Goal: Transaction & Acquisition: Purchase product/service

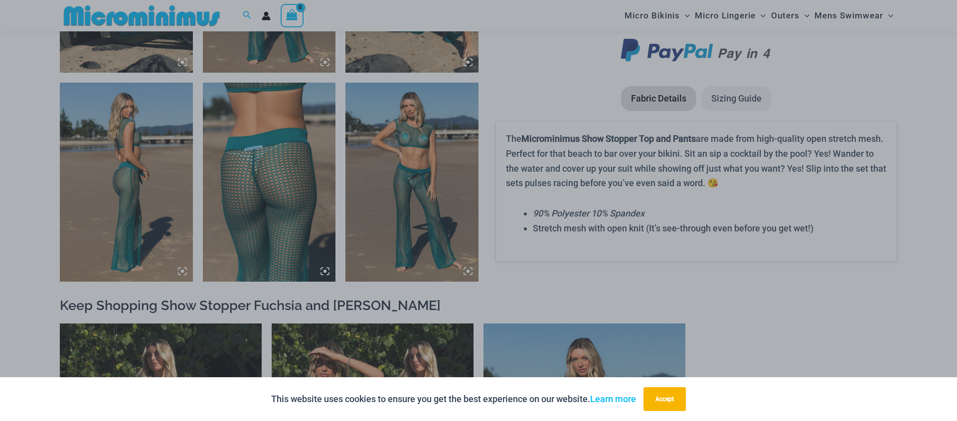
scroll to position [1066, 0]
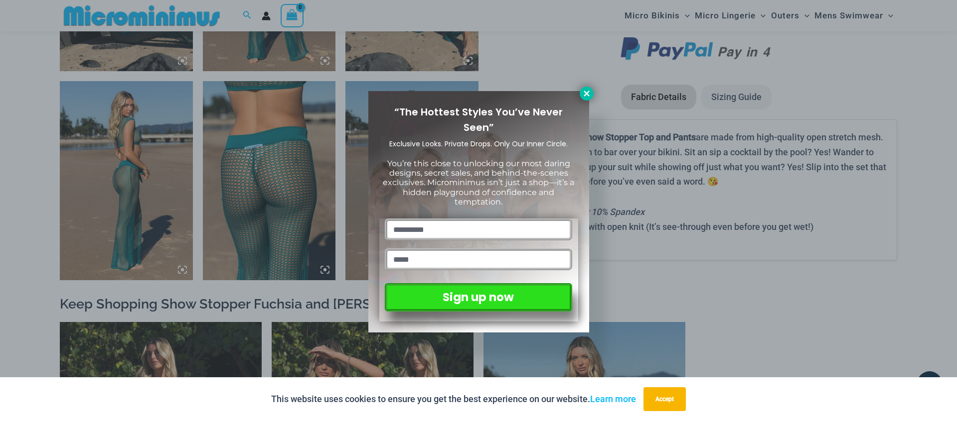
click at [584, 94] on icon at bounding box center [586, 93] width 9 height 9
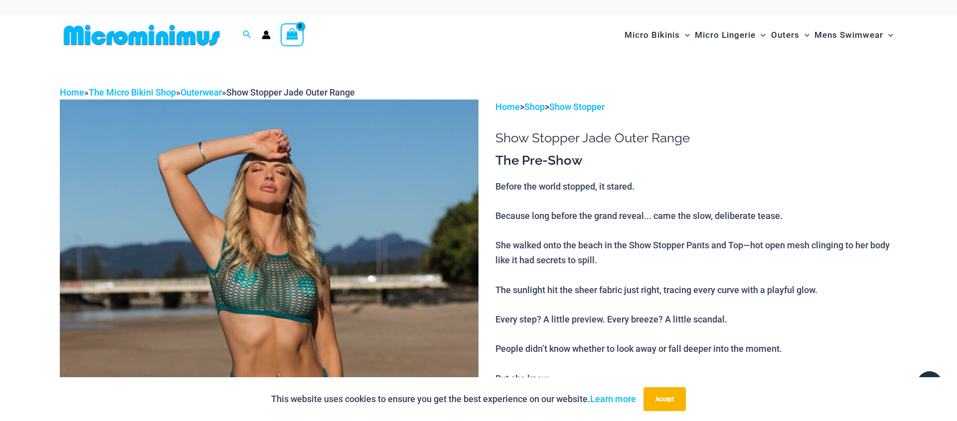
scroll to position [0, 0]
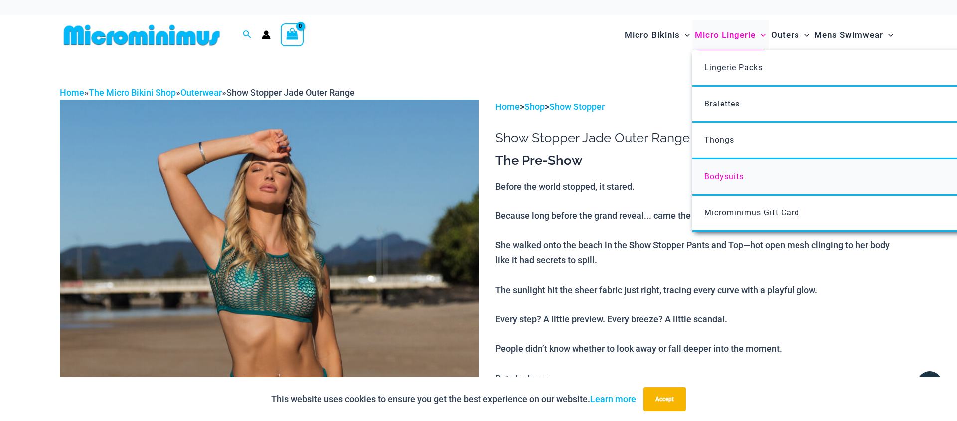
click at [722, 173] on span "Bodysuits" at bounding box center [723, 176] width 39 height 9
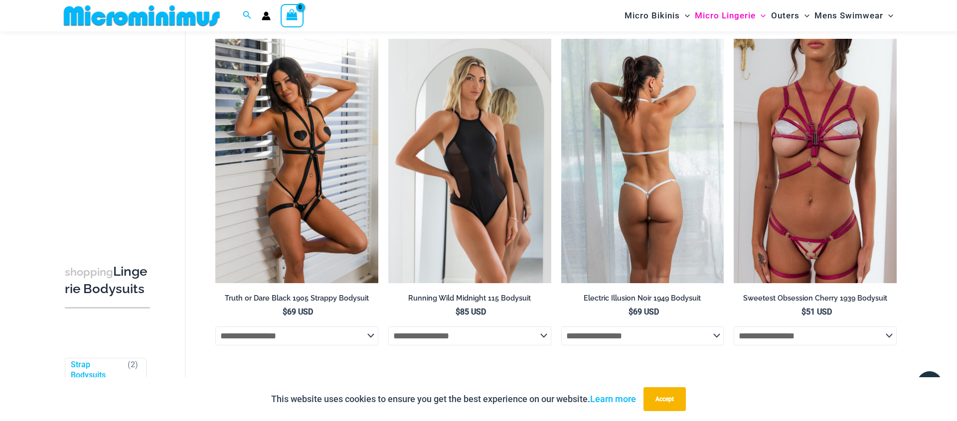
scroll to position [95, 0]
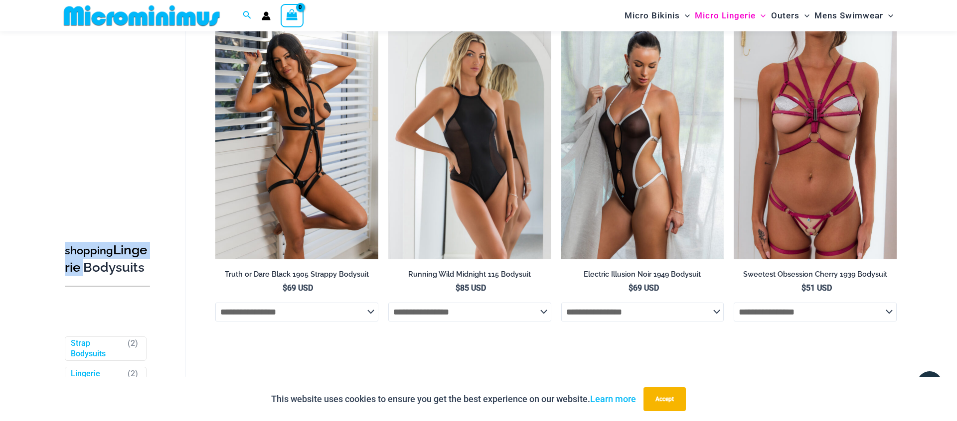
drag, startPoint x: 151, startPoint y: 231, endPoint x: 147, endPoint y: 274, distance: 42.5
click at [147, 274] on div "shopping Lingerie Bodysuits Filters Filters by Style Strap Bodysuits ( 2 ) Ling…" at bounding box center [107, 280] width 95 height 537
click at [187, 213] on div "**********" at bounding box center [540, 175] width 711 height 377
drag, startPoint x: 152, startPoint y: 229, endPoint x: 153, endPoint y: 262, distance: 33.4
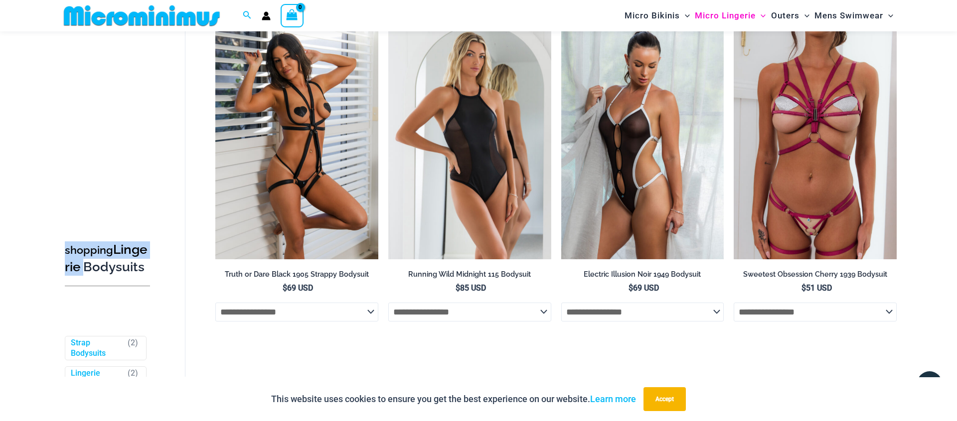
click at [153, 262] on div "shopping Lingerie Bodysuits Filters Filters by Style Strap Bodysuits ( 2 ) Ling…" at bounding box center [107, 279] width 95 height 537
click at [191, 208] on div "**********" at bounding box center [540, 175] width 711 height 377
drag, startPoint x: 150, startPoint y: 260, endPoint x: 150, endPoint y: 305, distance: 45.8
click at [150, 295] on div "shopping Lingerie Bodysuits" at bounding box center [107, 264] width 95 height 61
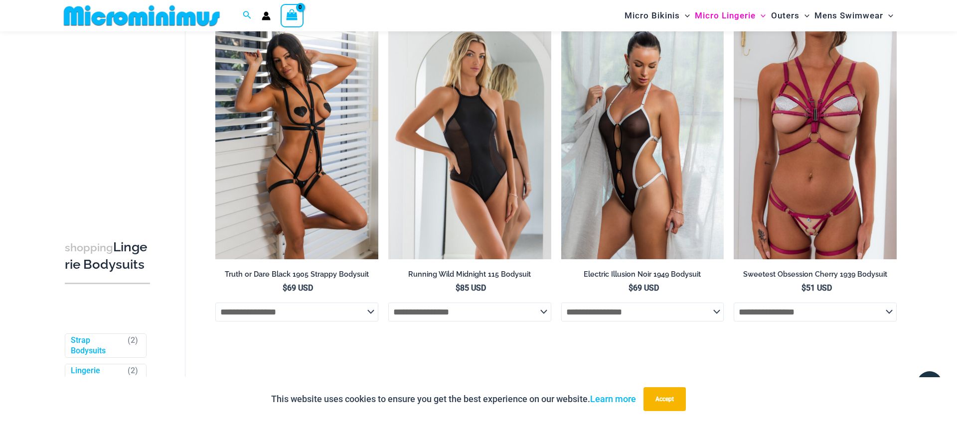
click at [186, 246] on div "**********" at bounding box center [540, 175] width 711 height 377
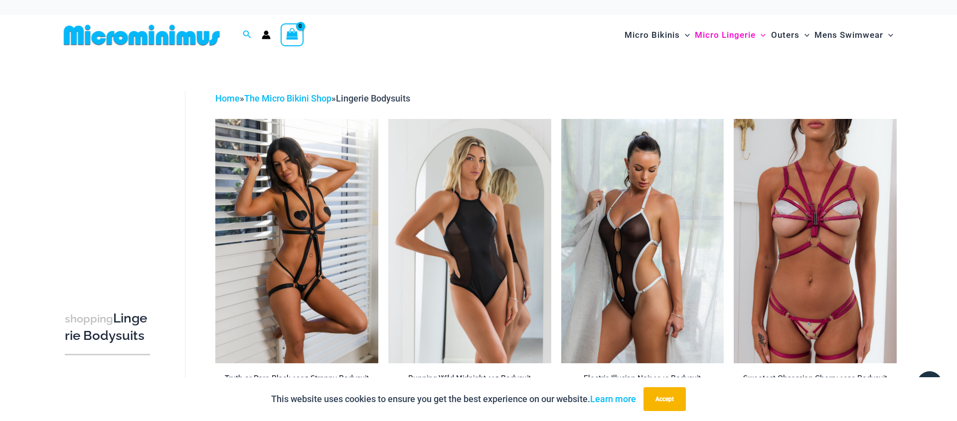
scroll to position [0, 0]
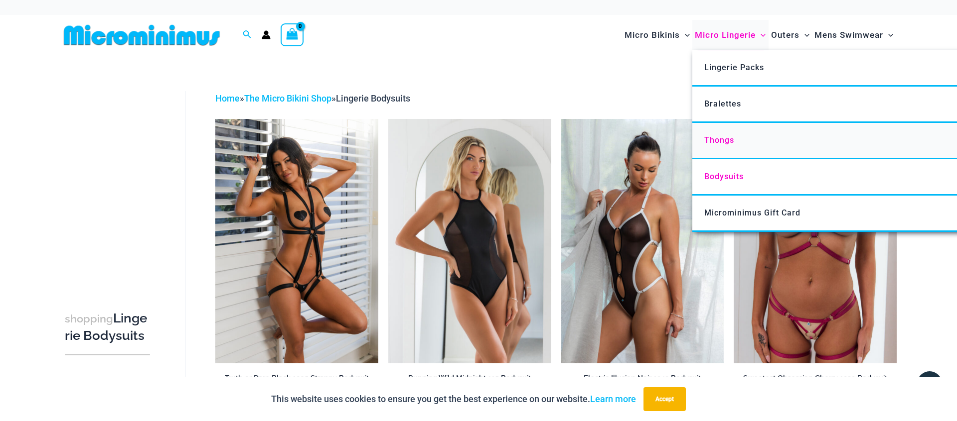
click at [712, 140] on span "Thongs" at bounding box center [719, 140] width 30 height 9
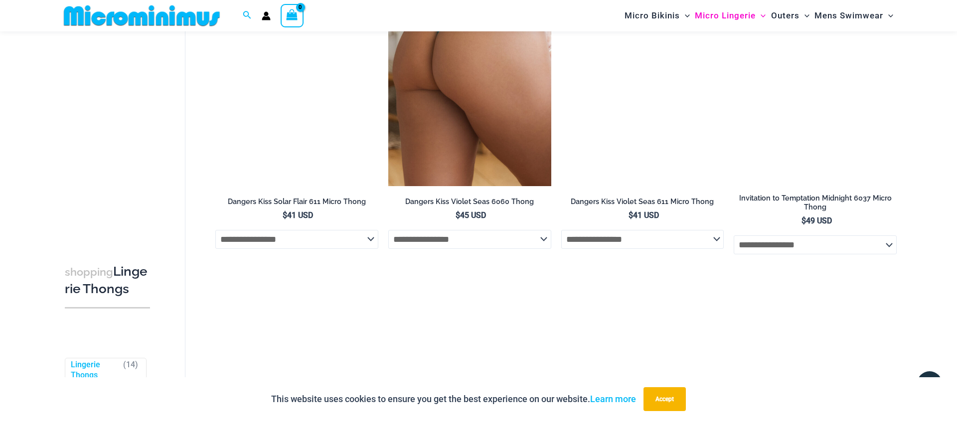
scroll to position [846, 0]
